Goal: Consume media (video, audio)

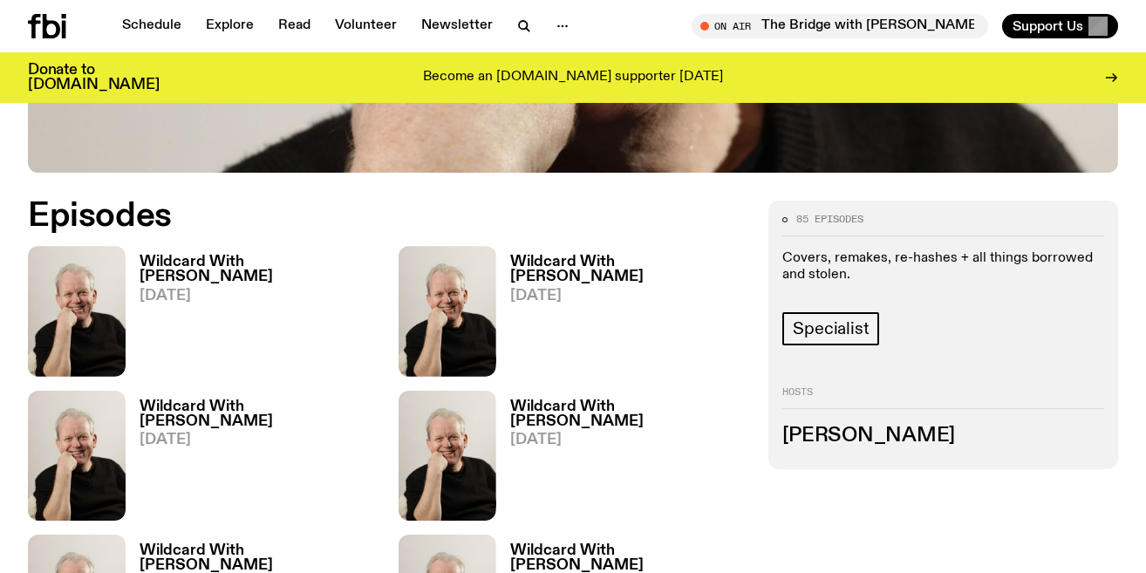
scroll to position [765, 0]
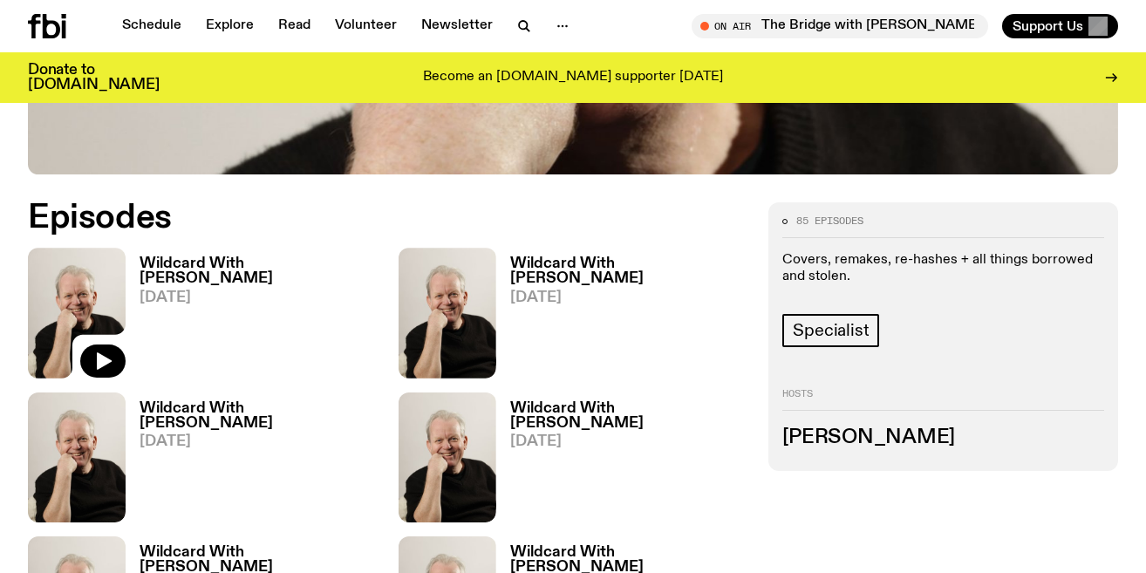
click at [106, 248] on img at bounding box center [77, 313] width 98 height 130
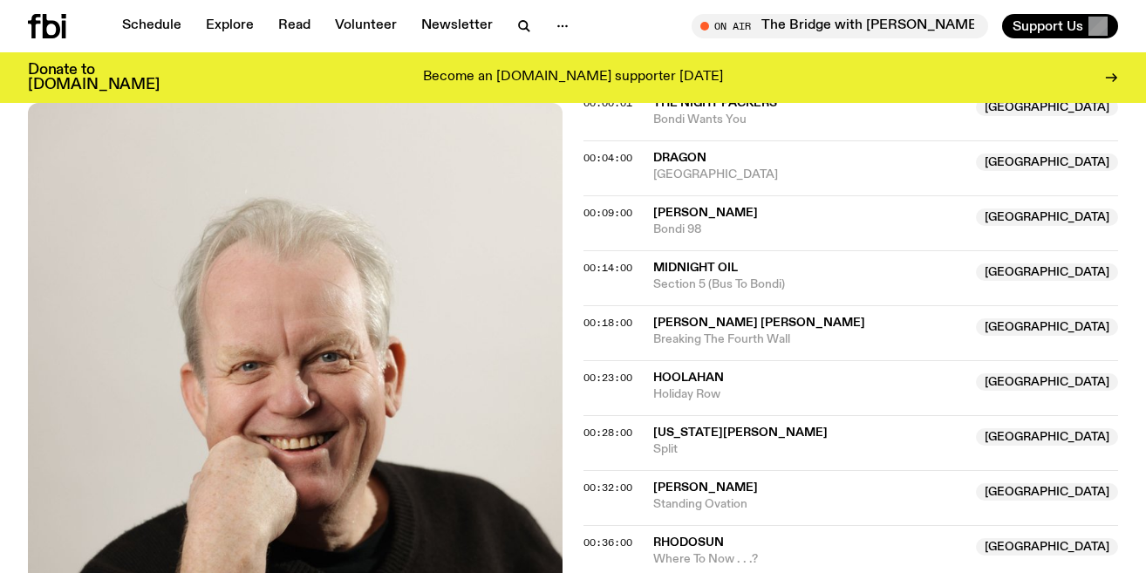
scroll to position [621, 0]
click at [687, 386] on span "Holiday Row" at bounding box center [809, 394] width 312 height 17
click at [682, 371] on span "Hoolahan" at bounding box center [688, 377] width 71 height 12
click at [666, 371] on span "Hoolahan" at bounding box center [688, 377] width 71 height 12
click at [666, 369] on div "Copied" at bounding box center [809, 385] width 312 height 33
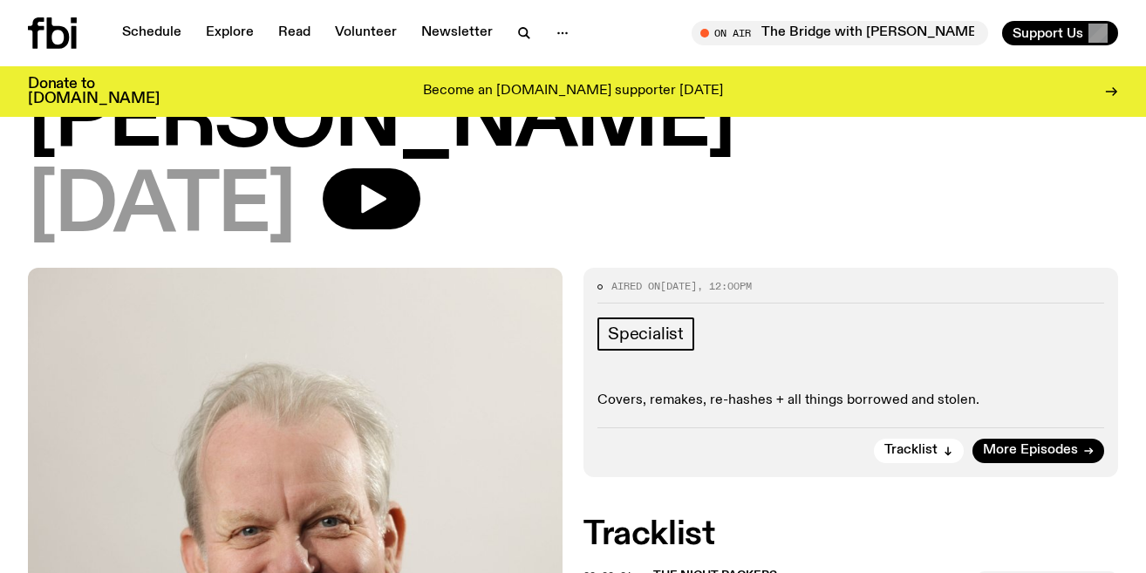
scroll to position [0, 0]
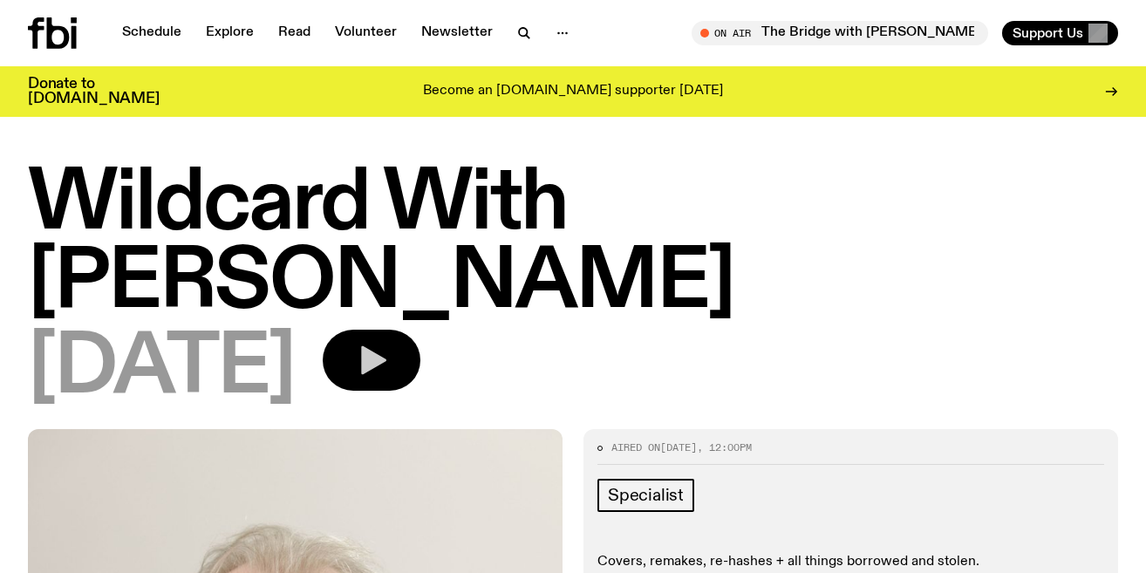
click at [386, 346] on icon "button" at bounding box center [373, 360] width 25 height 29
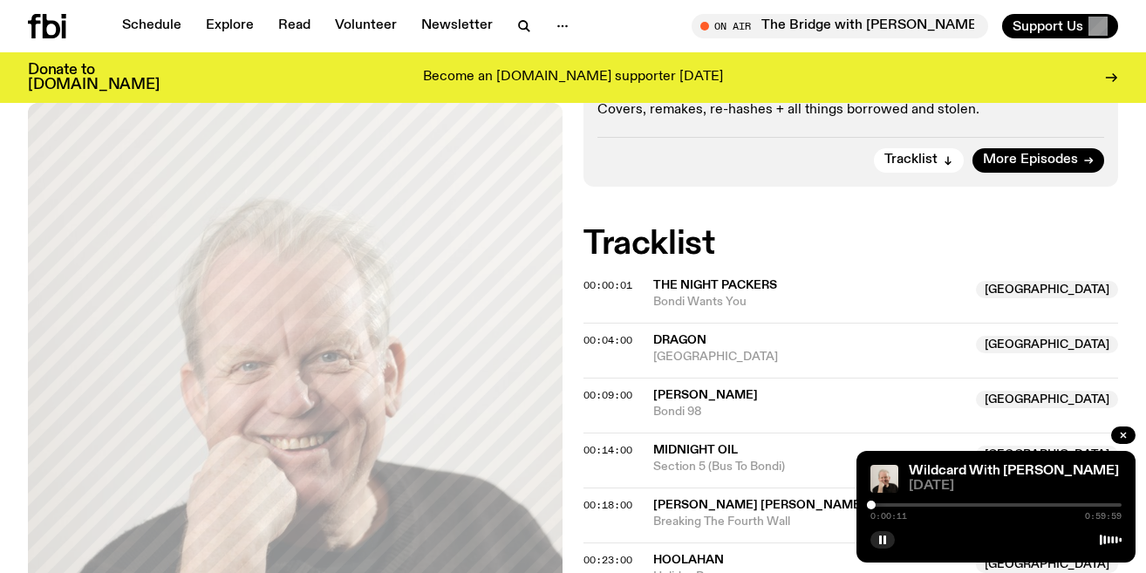
scroll to position [443, 0]
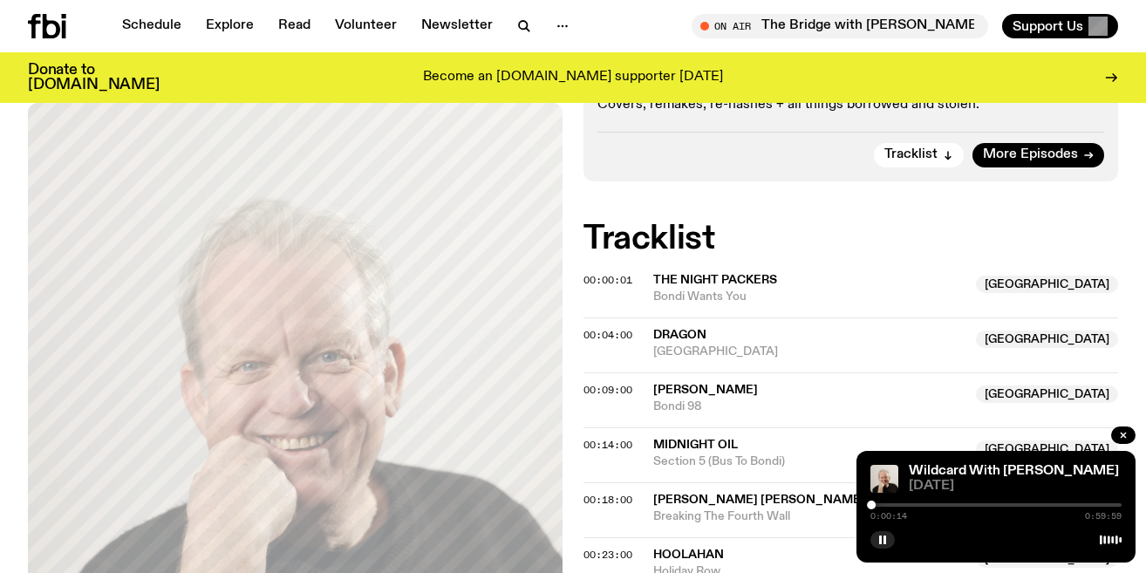
click at [899, 504] on div at bounding box center [996, 504] width 251 height 3
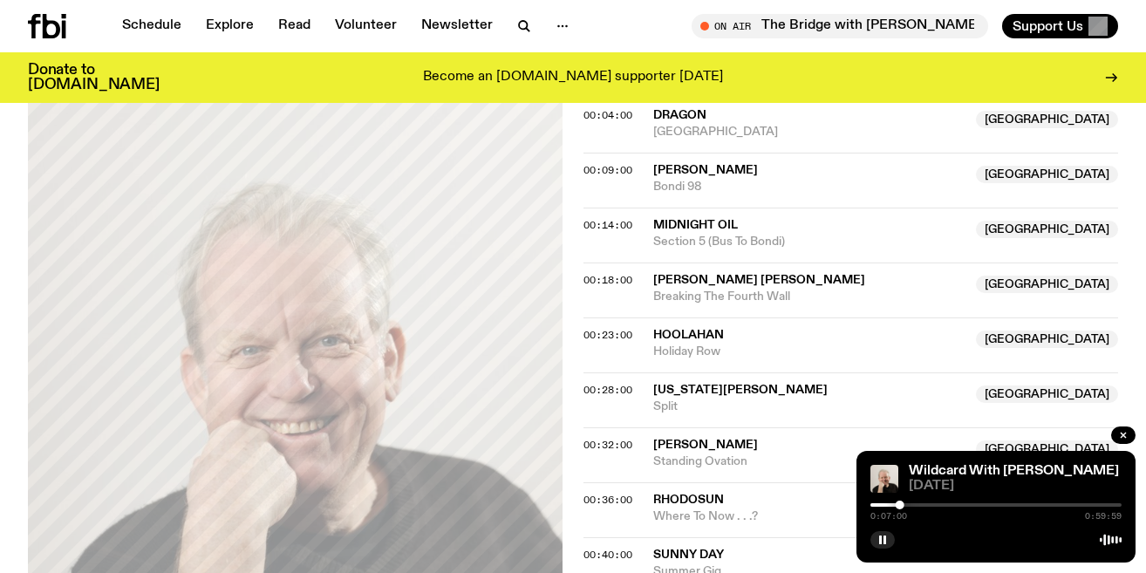
scroll to position [665, 0]
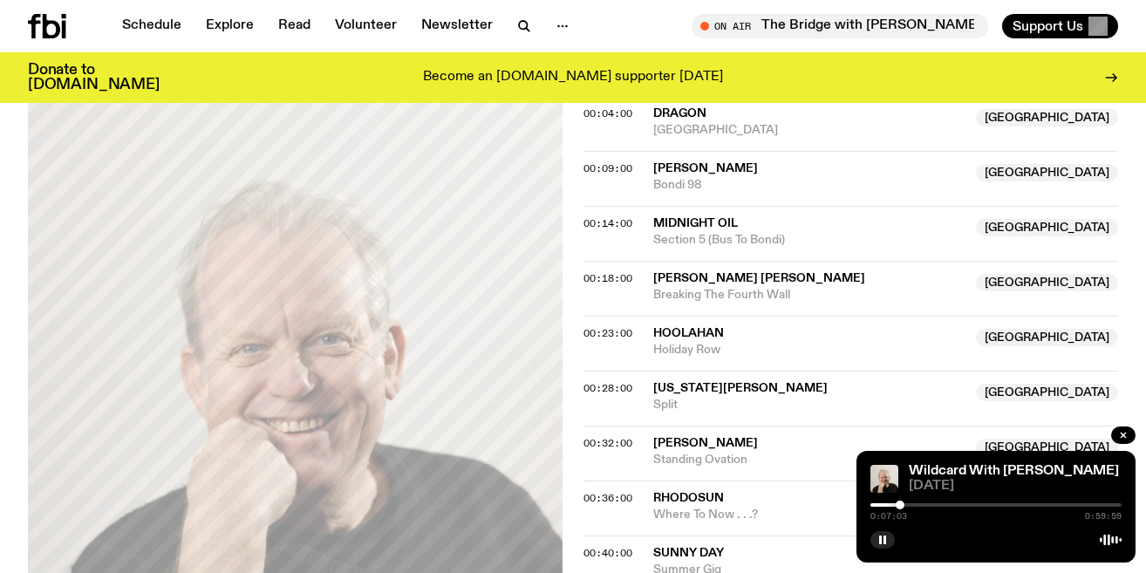
click at [936, 505] on div at bounding box center [996, 504] width 251 height 3
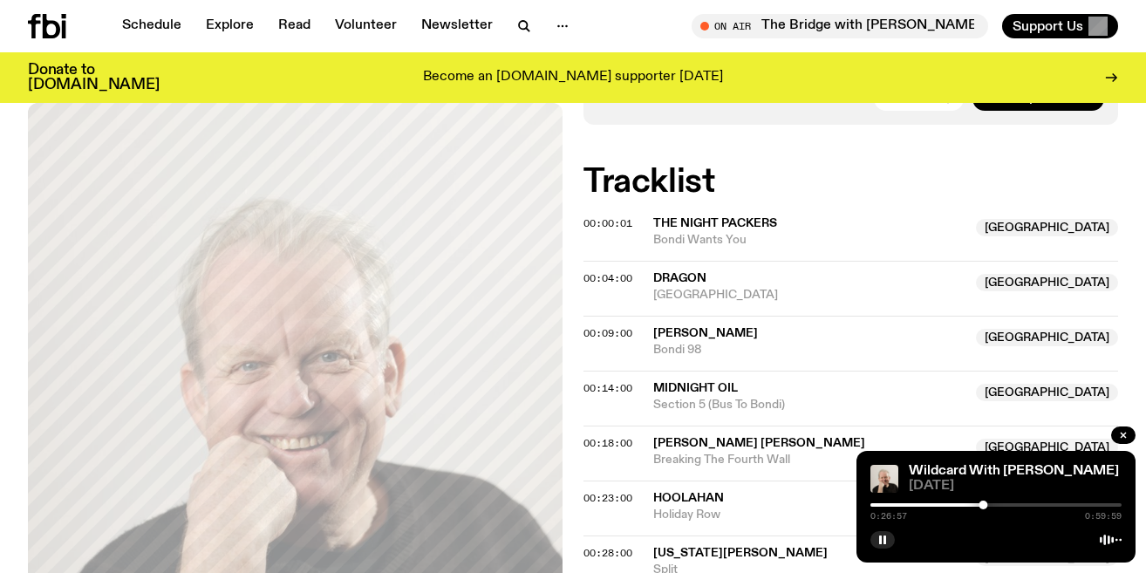
scroll to position [497, 0]
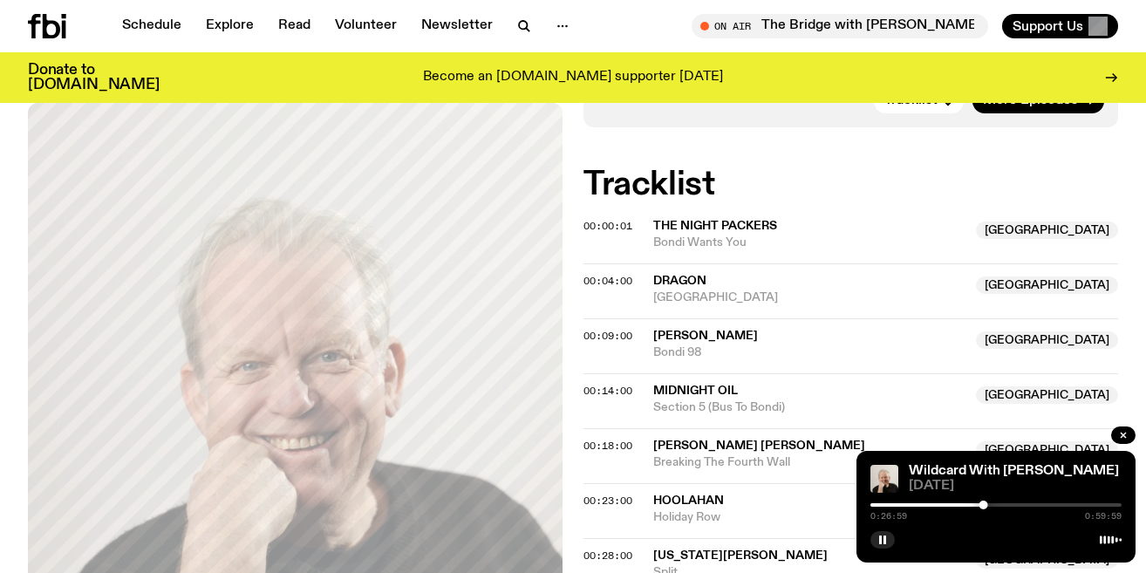
click at [758, 273] on span "Dragon" at bounding box center [809, 281] width 312 height 17
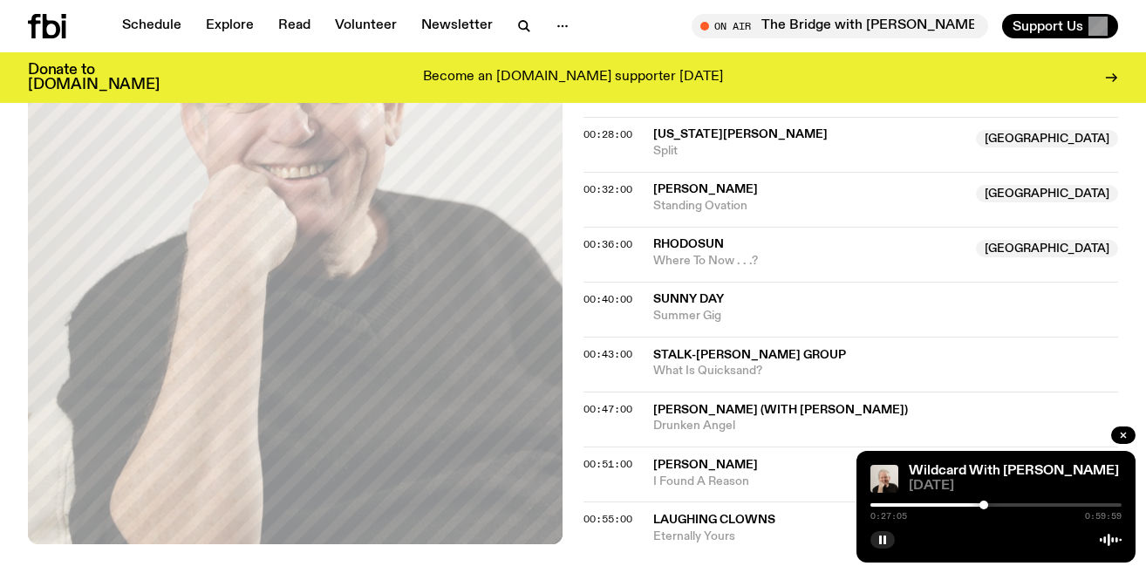
scroll to position [920, 0]
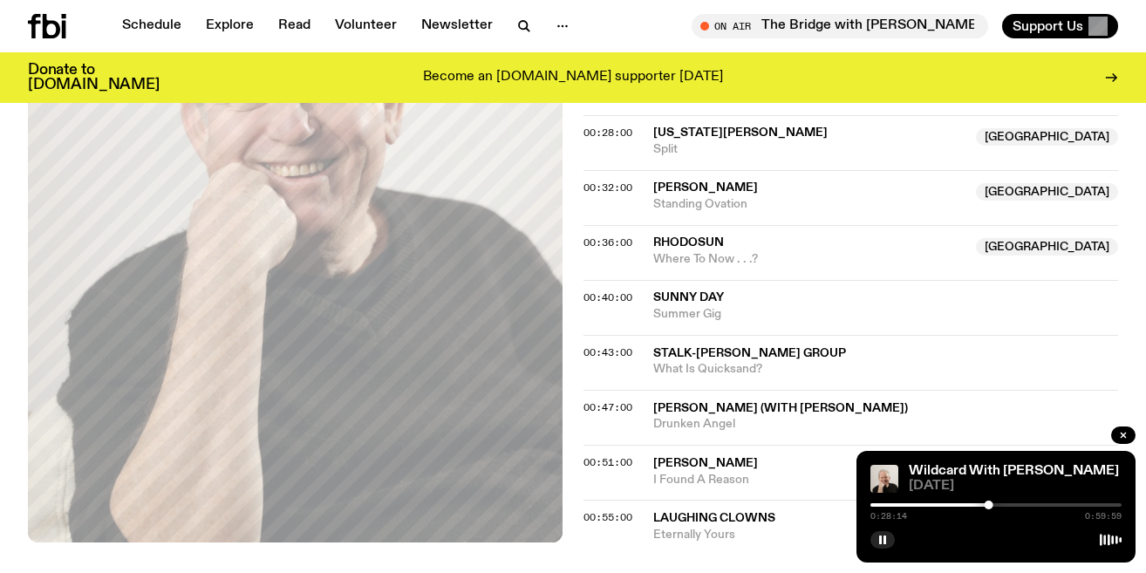
click at [681, 490] on div "Aired on [DATE] 12:00pm Specialist Covers, remakes, re-hashes + all things borr…" at bounding box center [573, 60] width 1146 height 1131
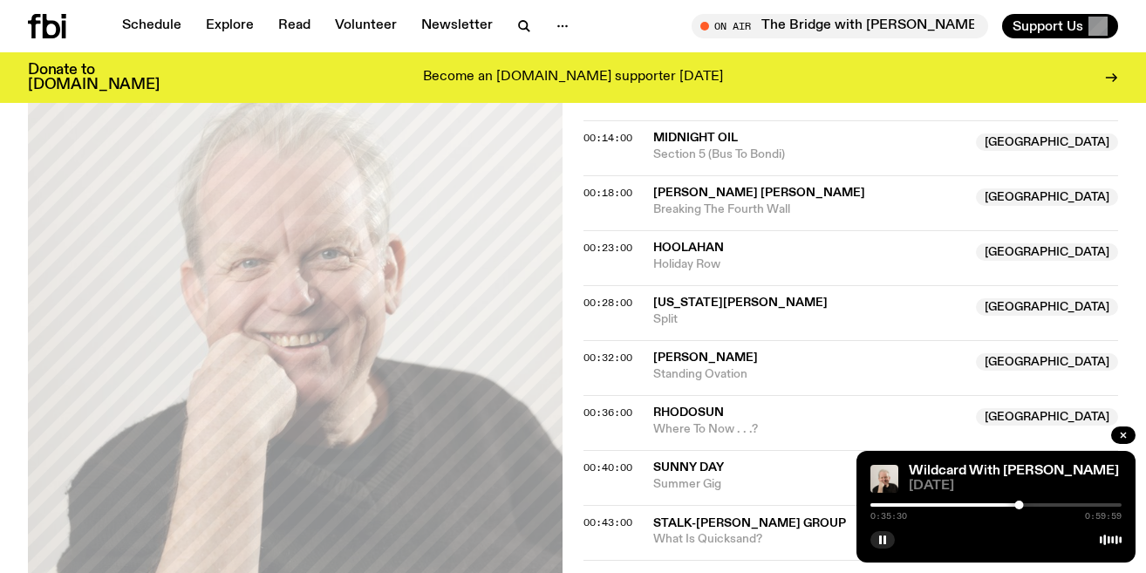
scroll to position [753, 0]
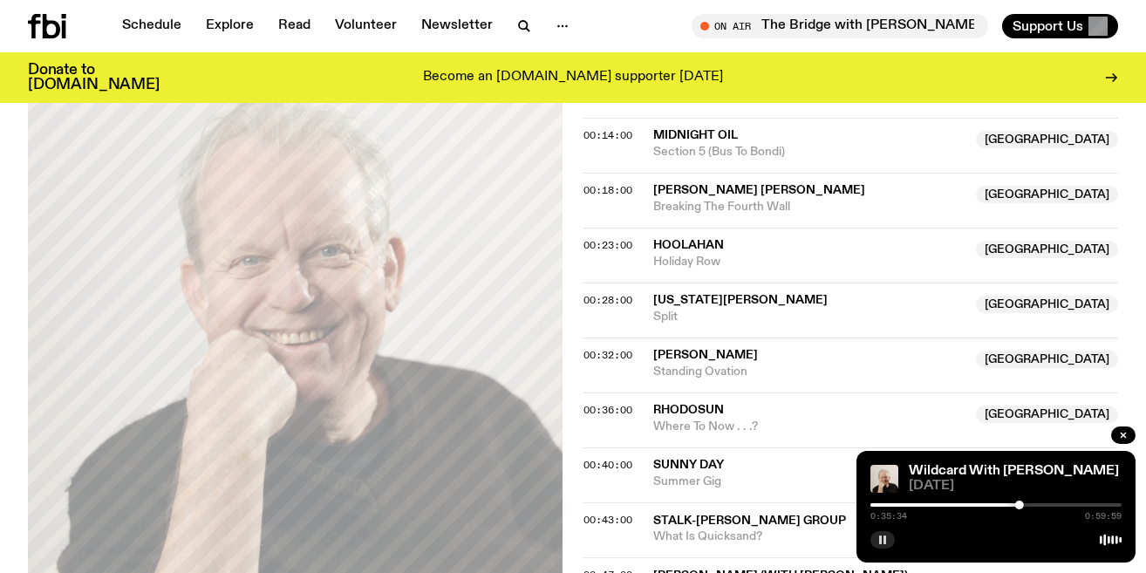
click at [884, 540] on rect "button" at bounding box center [885, 540] width 3 height 9
